Goal: Book appointment/travel/reservation

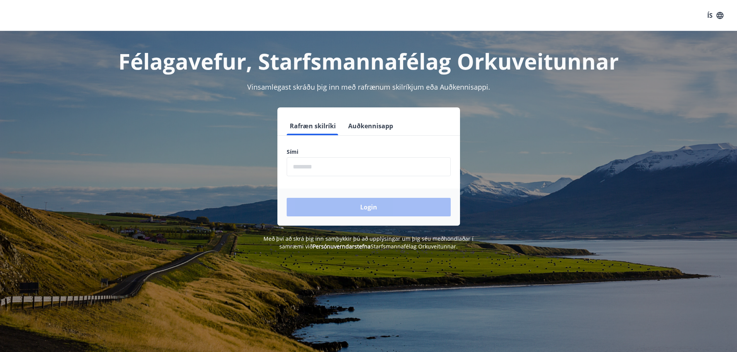
click at [337, 167] on input "phone" at bounding box center [369, 166] width 164 height 19
type input "********"
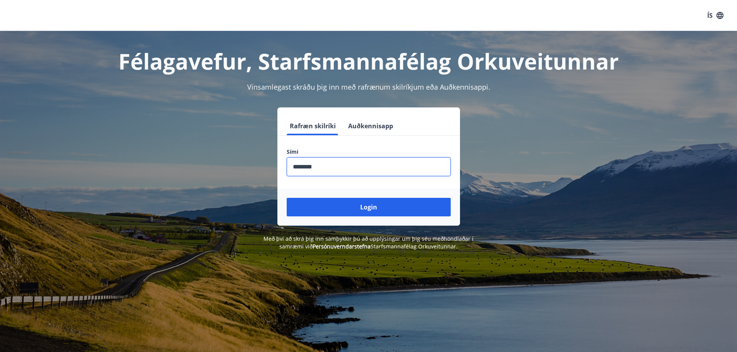
click at [347, 207] on button "Login" at bounding box center [369, 207] width 164 height 19
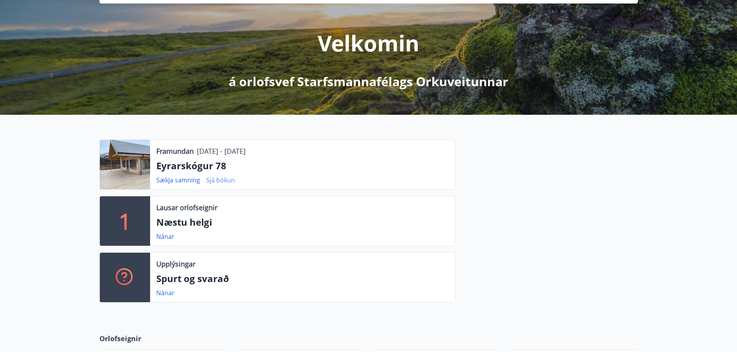
scroll to position [77, 0]
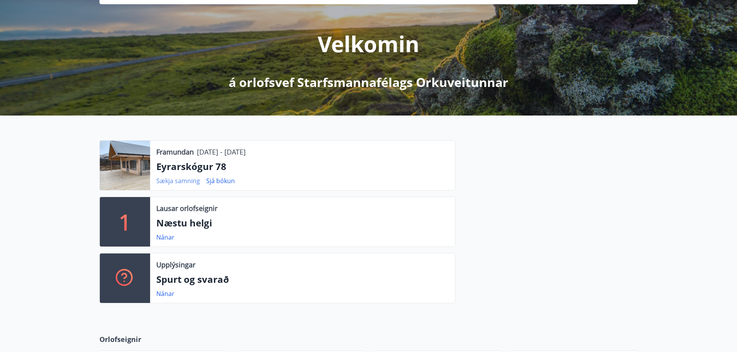
click at [183, 182] on link "Sækja samning" at bounding box center [178, 181] width 44 height 9
click at [220, 181] on link "Sjá bókun" at bounding box center [220, 181] width 29 height 9
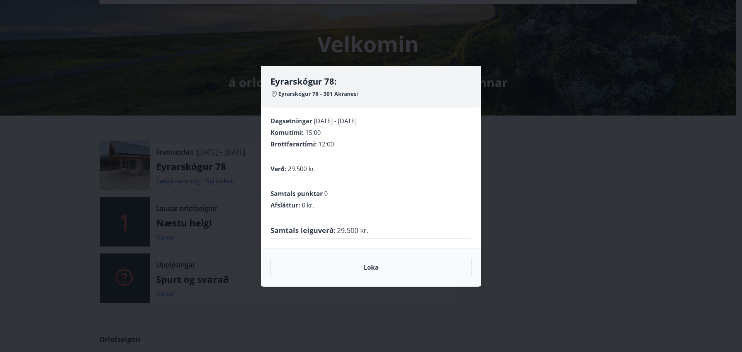
click at [541, 148] on div "Eyrarskógur 78: Eyrarskógur 78 - 301 Akranesi Dagsetningar [DATE] - [DATE] Komu…" at bounding box center [371, 176] width 742 height 352
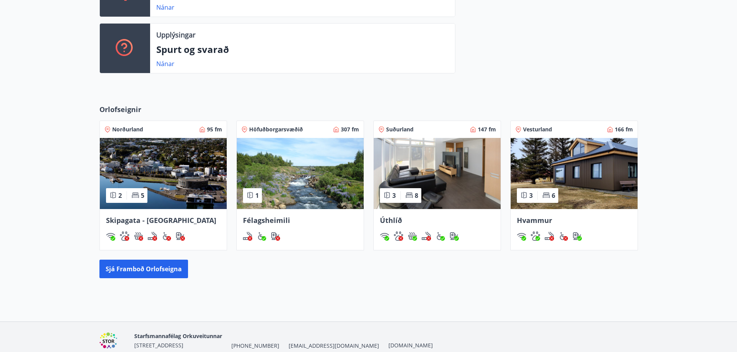
scroll to position [309, 0]
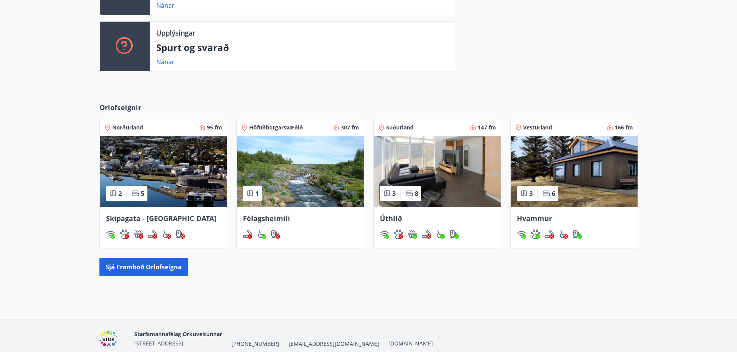
click at [538, 130] on span "Vesturland" at bounding box center [537, 128] width 29 height 8
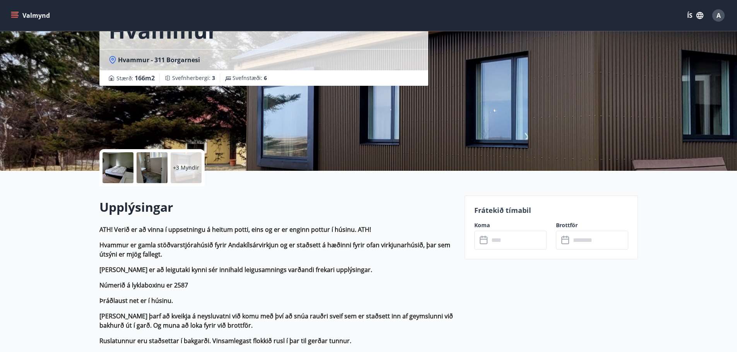
scroll to position [116, 0]
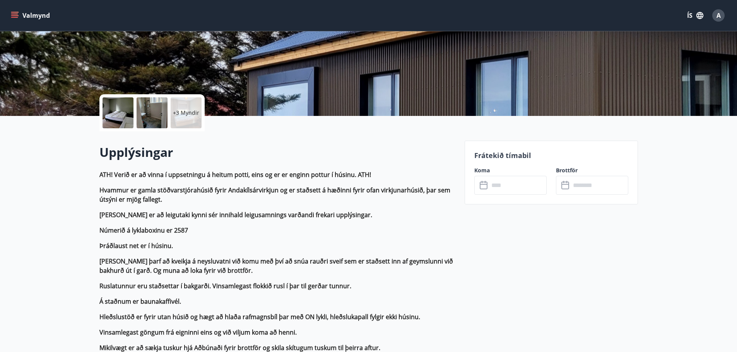
click at [506, 186] on input "text" at bounding box center [518, 185] width 58 height 19
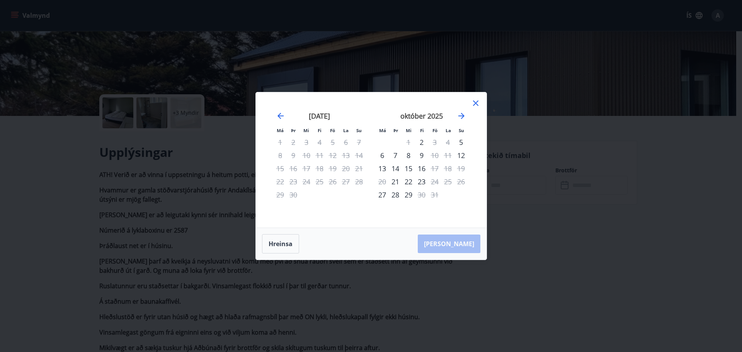
click at [475, 103] on icon at bounding box center [475, 103] width 9 height 9
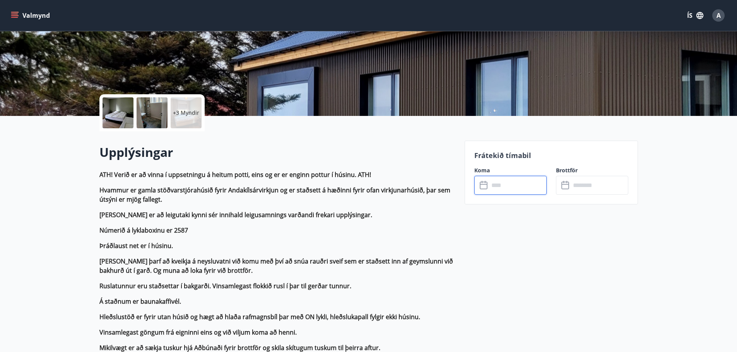
drag, startPoint x: 417, startPoint y: 142, endPoint x: 422, endPoint y: 142, distance: 5.0
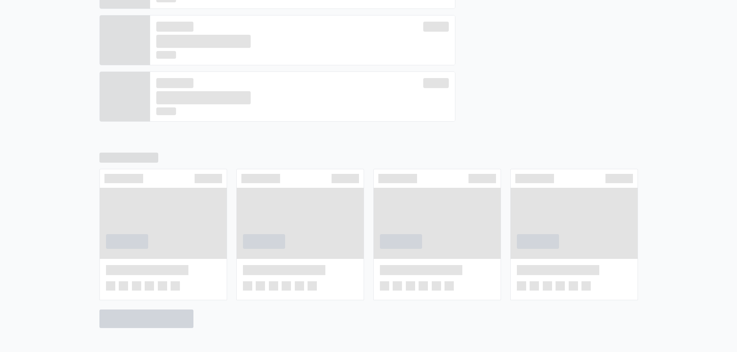
scroll to position [316, 0]
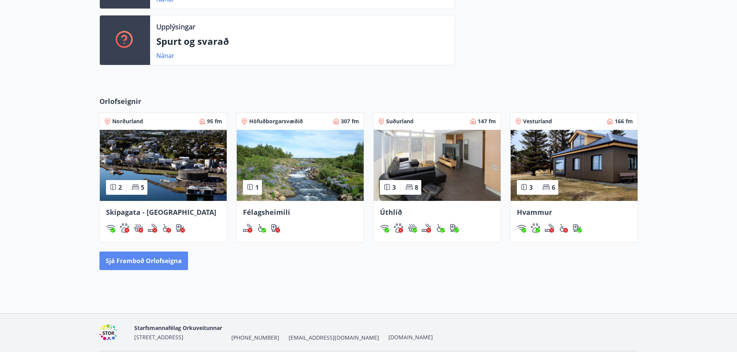
click at [133, 263] on button "Sjá framboð orlofseigna" at bounding box center [143, 261] width 89 height 19
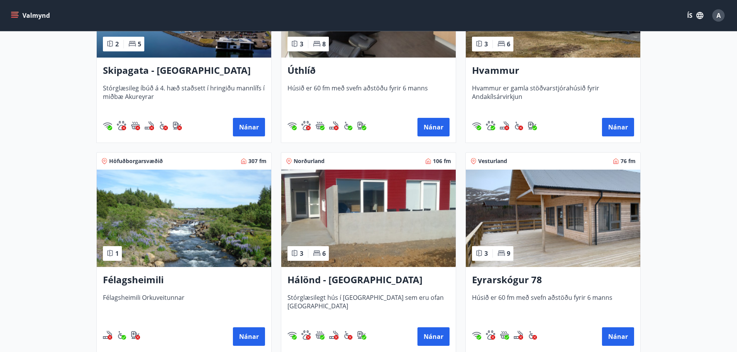
scroll to position [271, 0]
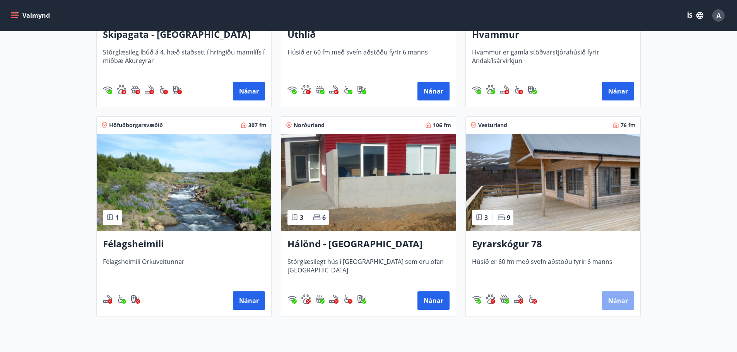
click at [618, 300] on button "Nánar" at bounding box center [618, 301] width 32 height 19
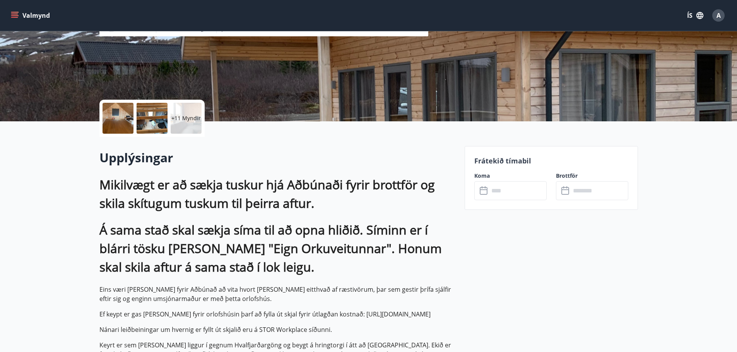
scroll to position [116, 0]
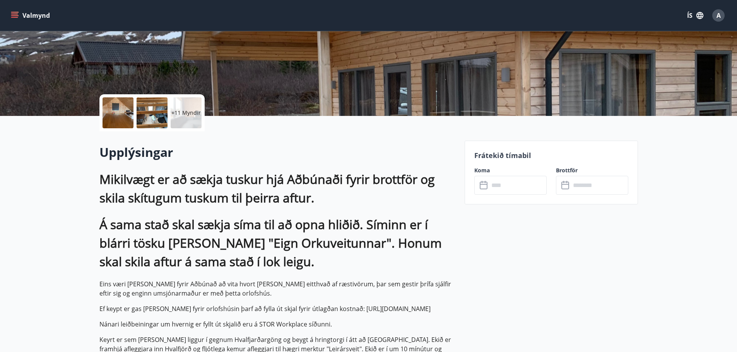
click at [505, 186] on input "text" at bounding box center [518, 185] width 58 height 19
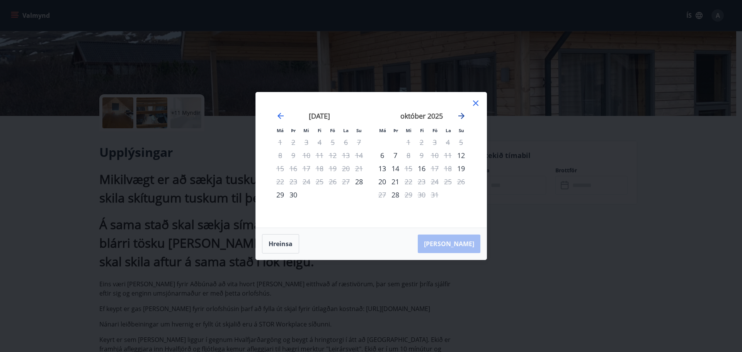
click at [461, 116] on icon "Move forward to switch to the next month." at bounding box center [462, 116] width 6 height 6
click at [455, 115] on div "desember 2025" at bounding box center [422, 119] width 92 height 34
click at [463, 115] on icon "Move forward to switch to the next month." at bounding box center [462, 116] width 6 height 6
click at [475, 106] on icon at bounding box center [475, 103] width 9 height 9
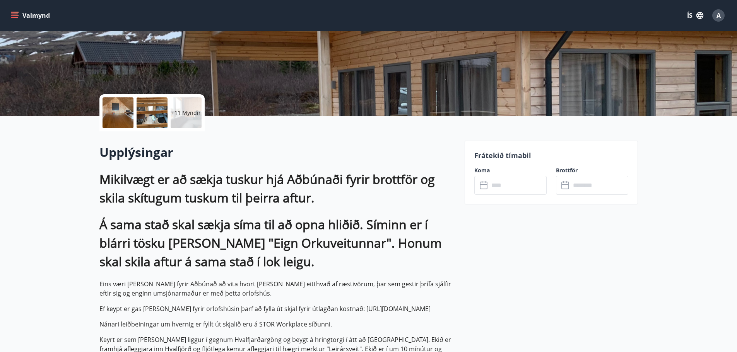
drag, startPoint x: 418, startPoint y: 123, endPoint x: 430, endPoint y: 125, distance: 12.8
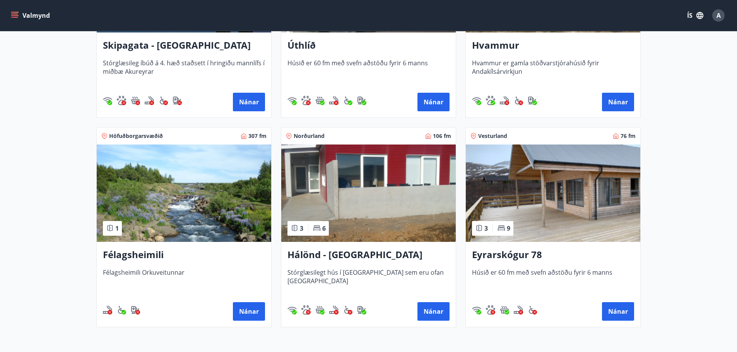
click at [386, 171] on img at bounding box center [368, 193] width 174 height 97
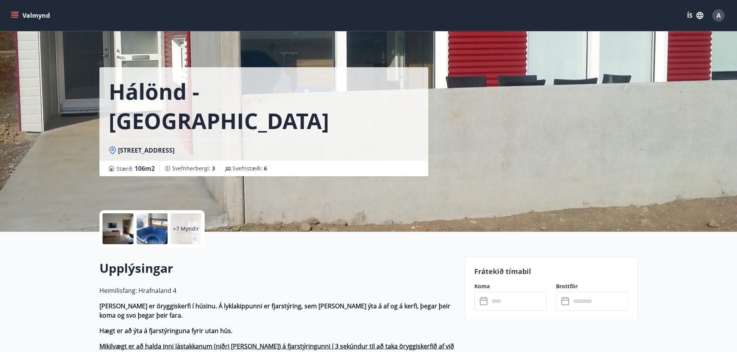
click at [498, 307] on input "text" at bounding box center [518, 301] width 58 height 19
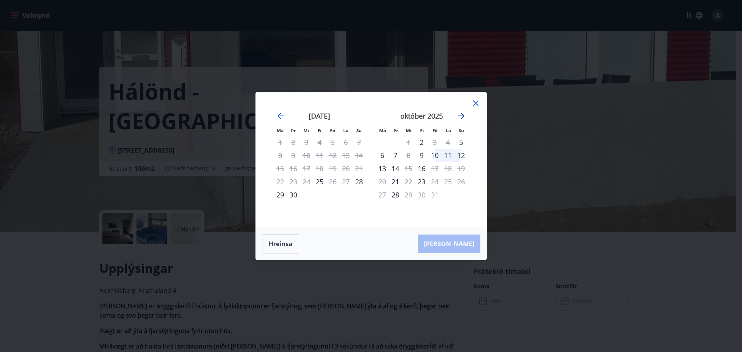
click at [463, 116] on icon "Move forward to switch to the next month." at bounding box center [462, 116] width 6 height 6
click at [465, 116] on icon "Move forward to switch to the next month." at bounding box center [461, 115] width 9 height 9
click at [474, 103] on icon at bounding box center [475, 103] width 9 height 9
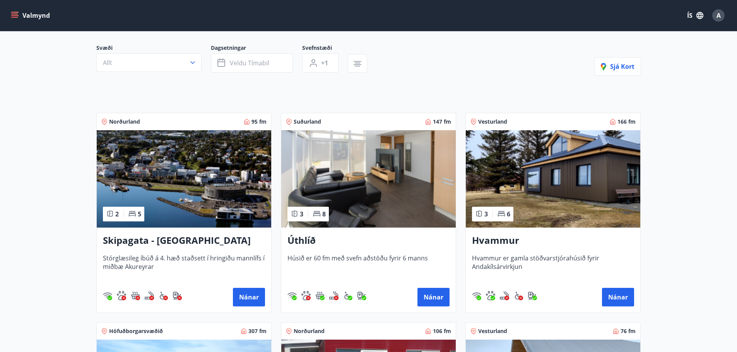
scroll to position [77, 0]
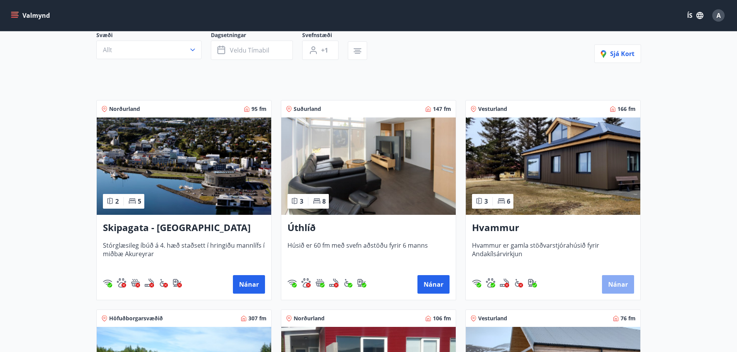
click at [615, 281] on button "Nánar" at bounding box center [618, 284] width 32 height 19
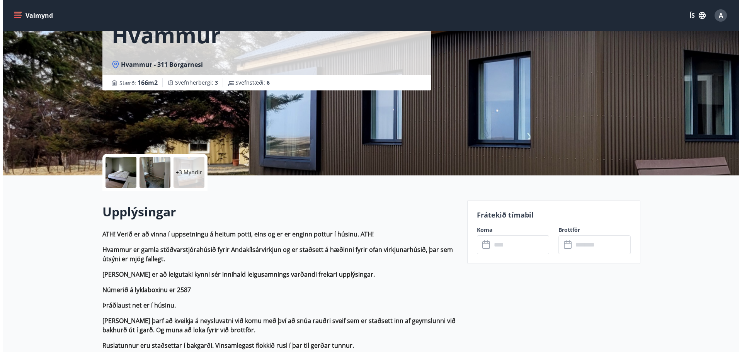
scroll to position [77, 0]
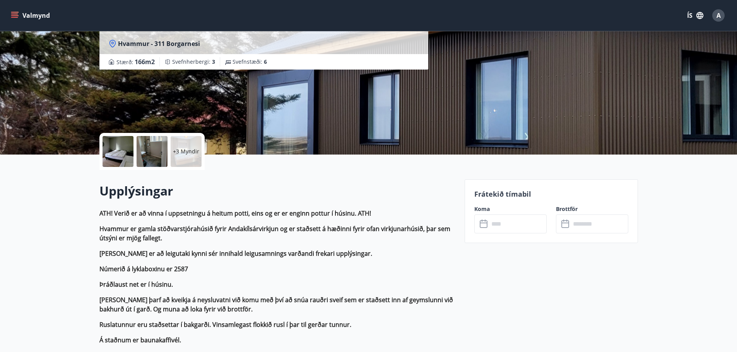
click at [503, 227] on input "text" at bounding box center [518, 224] width 58 height 19
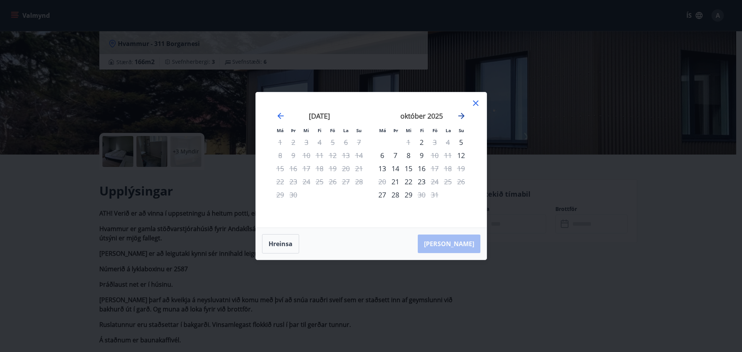
click at [463, 118] on icon "Move forward to switch to the next month." at bounding box center [462, 116] width 6 height 6
click at [477, 103] on icon at bounding box center [475, 103] width 9 height 9
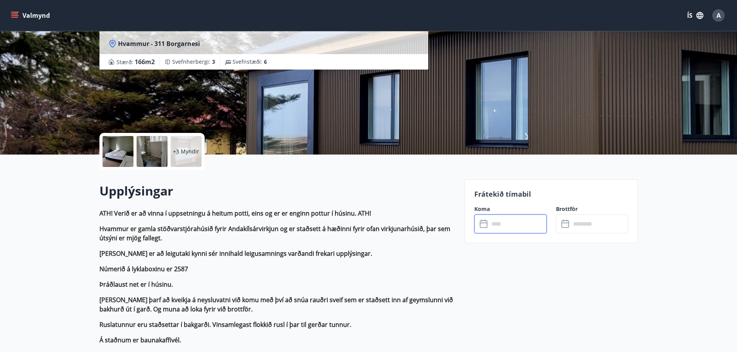
click at [177, 150] on p "+3 Myndir" at bounding box center [186, 152] width 26 height 8
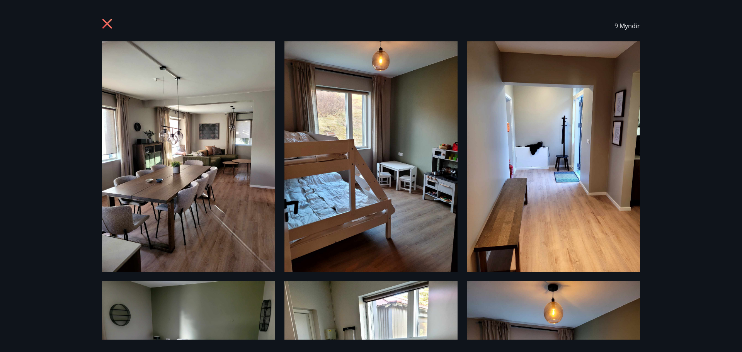
scroll to position [0, 0]
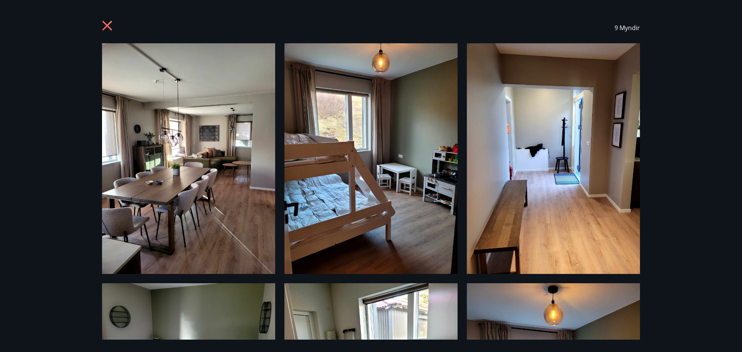
click at [395, 185] on img at bounding box center [371, 158] width 173 height 231
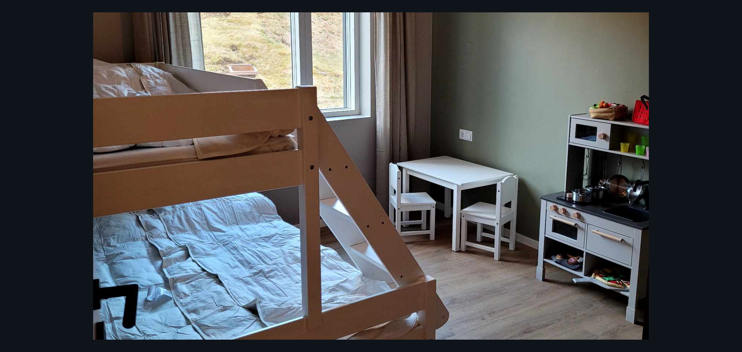
scroll to position [309, 0]
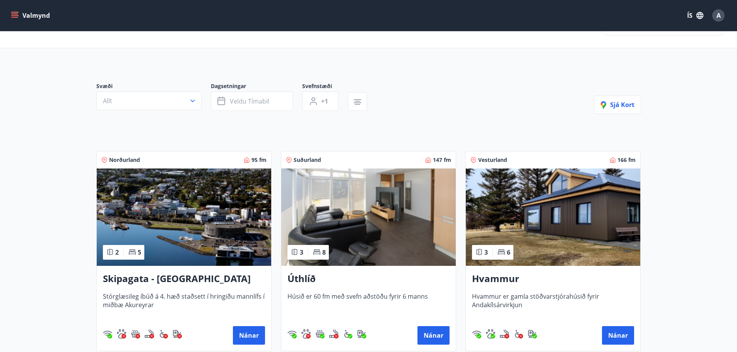
scroll to position [116, 0]
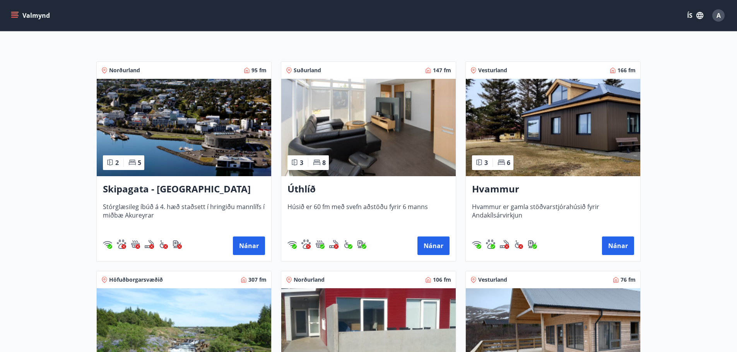
click at [526, 198] on div "Hvammur Hvammur er gamla stöðvarstjórahúsið fyrir Andakílsárvirkjun Nánar" at bounding box center [553, 218] width 174 height 85
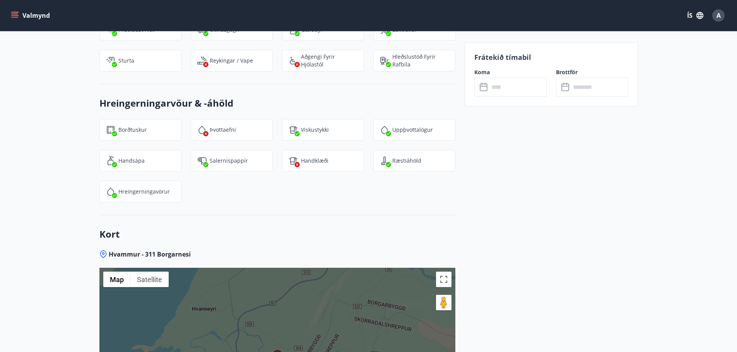
scroll to position [1520, 0]
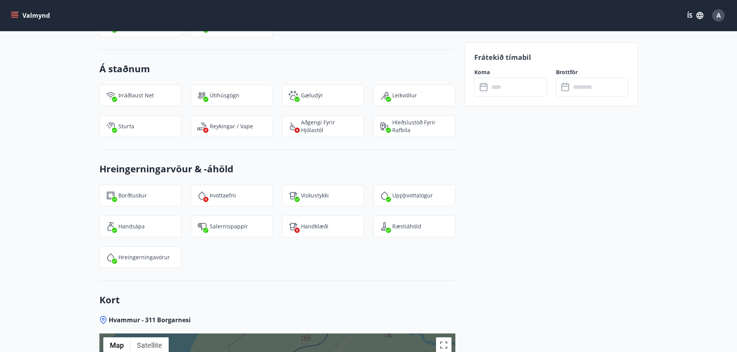
click at [495, 89] on input "text" at bounding box center [518, 87] width 58 height 19
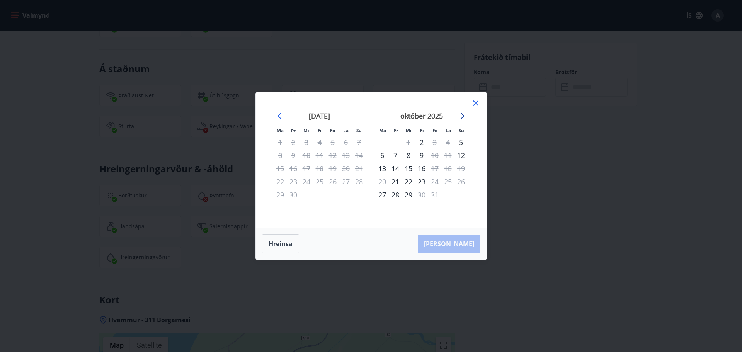
click at [461, 116] on icon "Move forward to switch to the next month." at bounding box center [462, 116] width 6 height 6
click at [461, 120] on icon "Move forward to switch to the next month." at bounding box center [461, 115] width 9 height 9
click at [334, 195] on div "28" at bounding box center [332, 194] width 13 height 13
click at [361, 196] on div "30" at bounding box center [359, 194] width 13 height 13
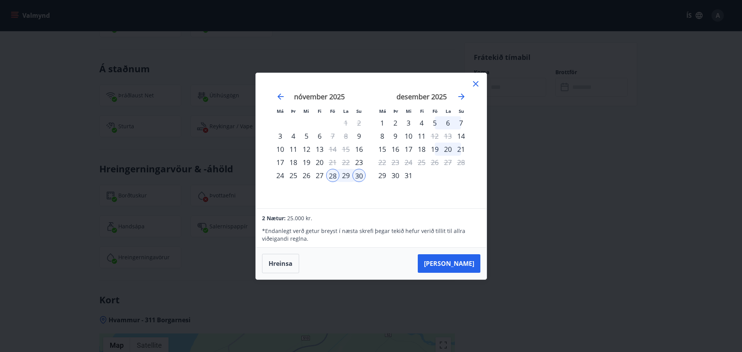
click at [476, 82] on icon at bounding box center [475, 83] width 9 height 9
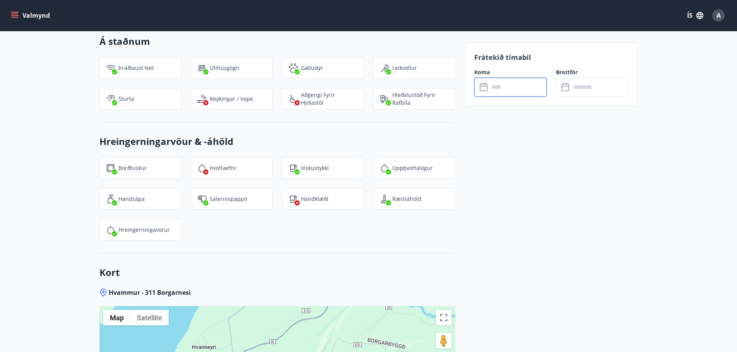
scroll to position [1752, 0]
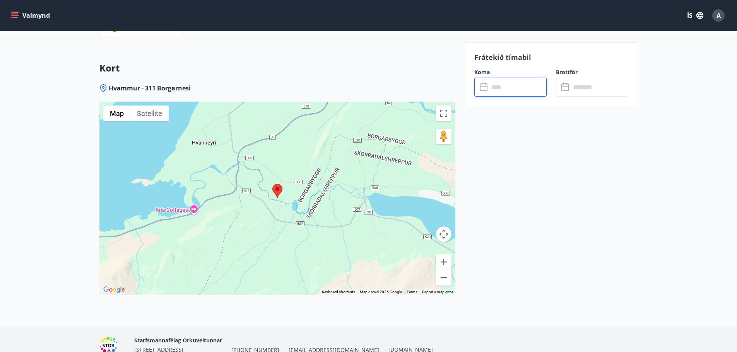
click at [442, 279] on button "Zoom out" at bounding box center [443, 277] width 15 height 15
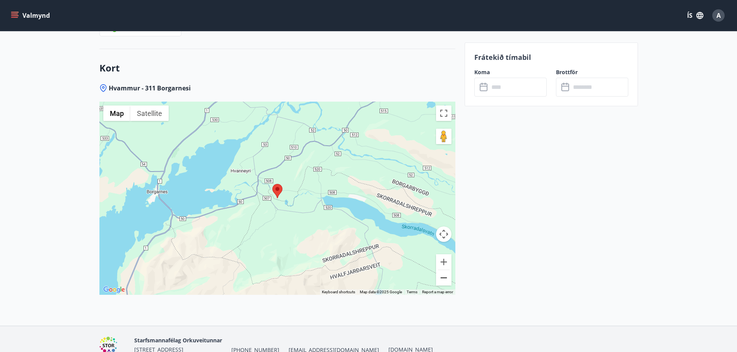
click at [444, 281] on button "Zoom out" at bounding box center [443, 277] width 15 height 15
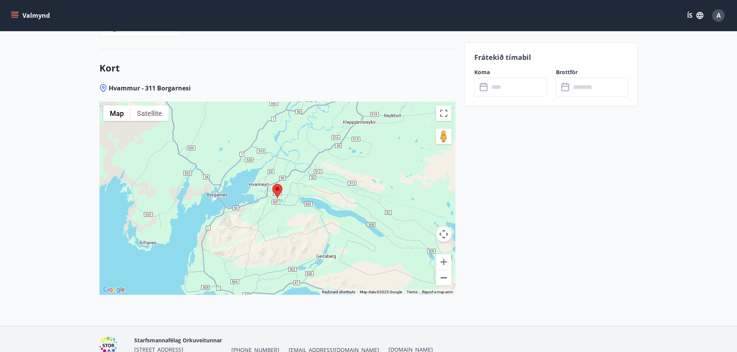
click at [445, 282] on button "Zoom out" at bounding box center [443, 277] width 15 height 15
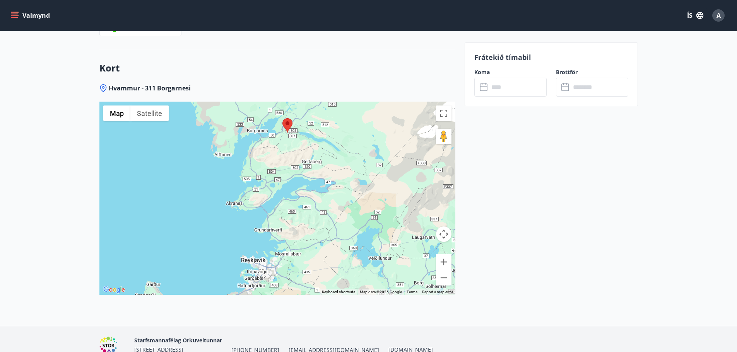
drag, startPoint x: 357, startPoint y: 276, endPoint x: 367, endPoint y: 209, distance: 67.6
click at [367, 209] on div at bounding box center [277, 198] width 356 height 193
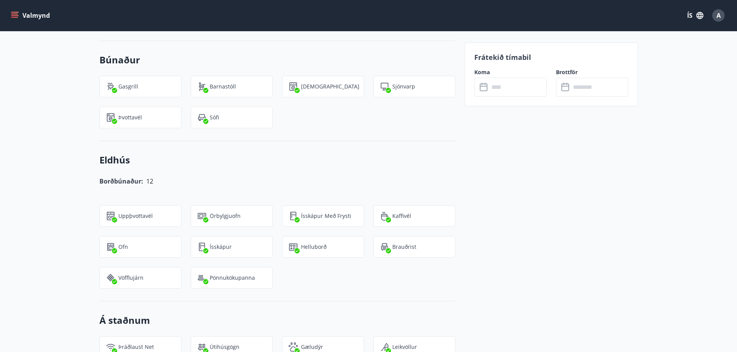
scroll to position [1249, 0]
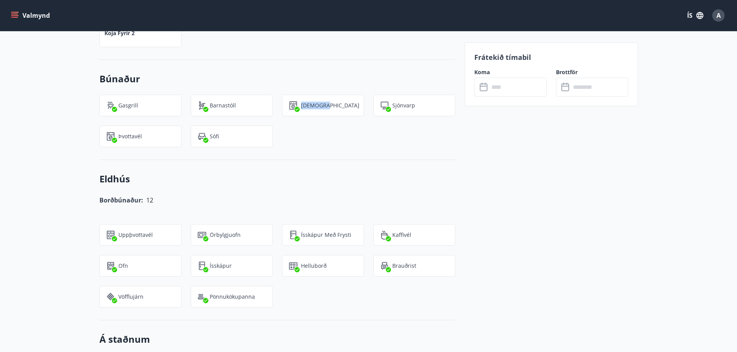
drag, startPoint x: 301, startPoint y: 106, endPoint x: 339, endPoint y: 108, distance: 38.0
click at [333, 108] on div "[DEMOGRAPHIC_DATA]" at bounding box center [323, 106] width 82 height 22
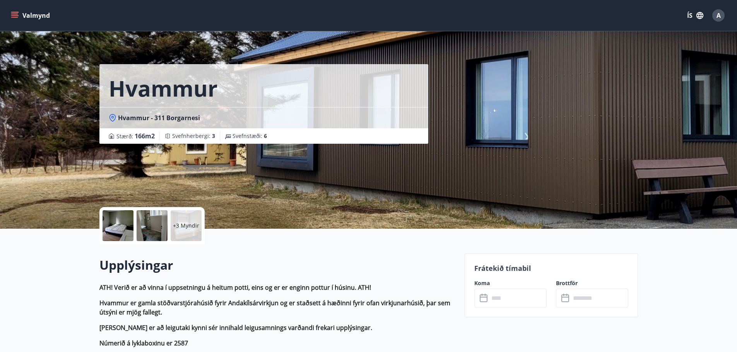
scroll to position [0, 0]
